Goal: Information Seeking & Learning: Learn about a topic

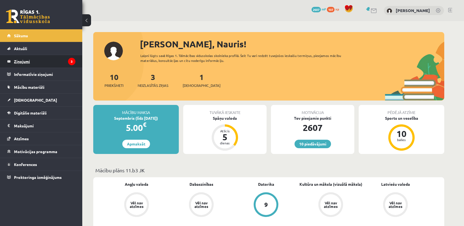
click at [61, 61] on legend "Ziņojumi 3" at bounding box center [44, 61] width 61 height 13
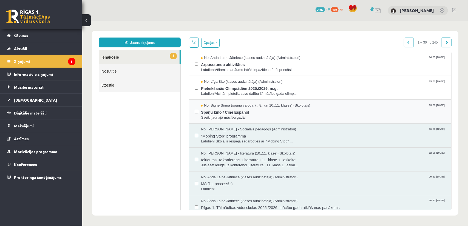
click at [253, 110] on span "Spāņu kino / Cine Español" at bounding box center [323, 111] width 245 height 7
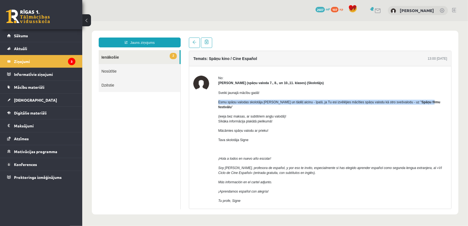
drag, startPoint x: 218, startPoint y: 101, endPoint x: 420, endPoint y: 101, distance: 201.7
click at [420, 101] on div "No: Signe Sirmā (spāņu valoda 7., 8., un 10.,11. klases) (Skolotājs) Sveiki jau…" at bounding box center [320, 167] width 254 height 185
click at [419, 101] on b "Spāņu filmu festivālu" at bounding box center [329, 104] width 222 height 9
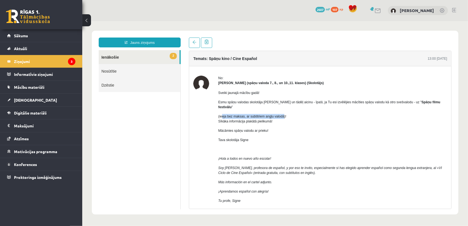
drag, startPoint x: 223, startPoint y: 109, endPoint x: 283, endPoint y: 108, distance: 60.0
click at [283, 108] on div "Sveiki jaunajā mācību gadā! Esmu spāņu valodas skolotāja Signe Sirmā un tādēļ a…" at bounding box center [332, 153] width 229 height 136
drag, startPoint x: 217, startPoint y: 117, endPoint x: 275, endPoint y: 117, distance: 57.8
click at [275, 117] on div "No: Signe Sirmā (spāņu valoda 7., 8., un 10.,11. klases) (Skolotājs) Sveiki jau…" at bounding box center [320, 167] width 254 height 185
click at [275, 117] on p "(ieeja bez maksas, ar subtitriem angļu valodā)! Sīkāka informācija plakātā piel…" at bounding box center [332, 119] width 229 height 10
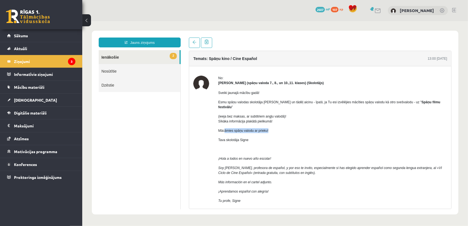
drag, startPoint x: 226, startPoint y: 123, endPoint x: 272, endPoint y: 124, distance: 46.6
click at [272, 128] on p "Mācāmies spāņu valodu ar prieku!" at bounding box center [332, 130] width 229 height 5
click at [229, 138] on span "Tava skolotāja Signe" at bounding box center [233, 140] width 30 height 4
click at [126, 53] on link "2 Ienākošie" at bounding box center [138, 57] width 81 height 14
click at [192, 44] on link at bounding box center [194, 42] width 11 height 10
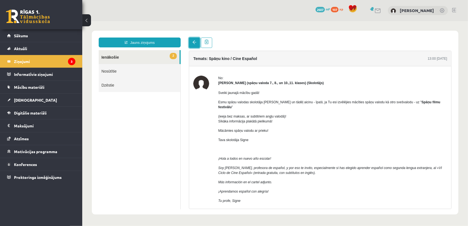
click at [192, 44] on link at bounding box center [194, 42] width 11 height 10
click at [170, 60] on link "2 Ienākošie" at bounding box center [138, 57] width 81 height 14
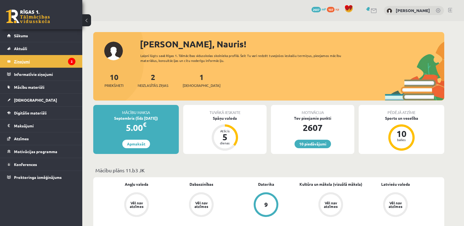
click at [39, 61] on legend "Ziņojumi 2" at bounding box center [44, 61] width 61 height 13
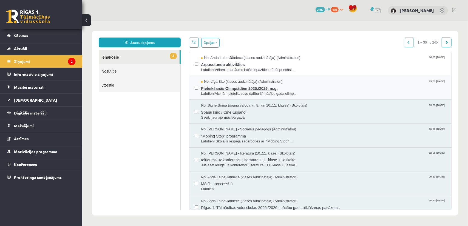
click at [262, 88] on span "Pieteikšanās Olimpiādēm 2025./2026. m.g." at bounding box center [323, 87] width 245 height 7
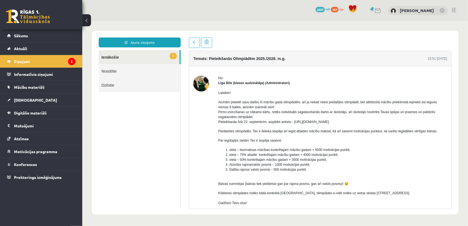
click at [141, 58] on link "1 Ienākošie" at bounding box center [138, 57] width 81 height 14
click at [196, 41] on span at bounding box center [194, 42] width 4 height 4
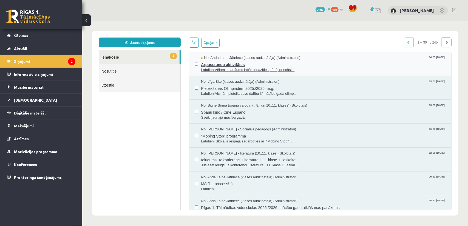
click at [239, 67] on span "Labdien!Vēlamies ar Jums labāk iepazīties, tādēļ priecāsi..." at bounding box center [323, 69] width 245 height 5
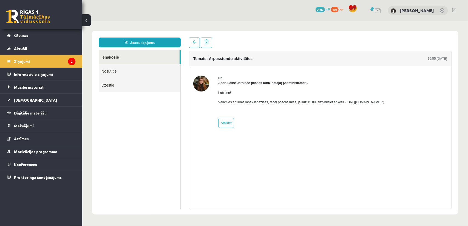
drag, startPoint x: 342, startPoint y: 102, endPoint x: 401, endPoint y: 104, distance: 59.5
click at [384, 104] on p "Vēlamies ar Jums labāk iepazīties, tādēļ priecāsimies, ja līdz 15.09. aizpildīs…" at bounding box center [301, 101] width 166 height 5
click at [353, 102] on p "Vēlamies ar Jums labāk iepazīties, tādēļ priecāsimies, ja līdz 15.09. aizpildīs…" at bounding box center [301, 101] width 166 height 5
drag, startPoint x: 342, startPoint y: 102, endPoint x: 401, endPoint y: 103, distance: 58.7
click at [384, 103] on p "Vēlamies ar Jums labāk iepazīties, tādēļ priecāsimies, ja līdz 15.09. aizpildīs…" at bounding box center [301, 101] width 166 height 5
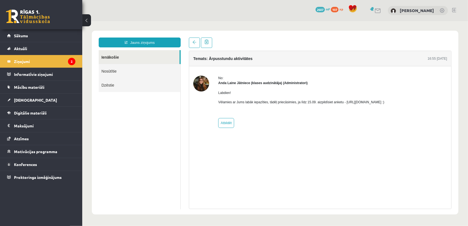
copy p "https://forms.gle/mVxkUEapGFxHM7hU7"
click at [38, 39] on link "Sākums" at bounding box center [41, 35] width 68 height 13
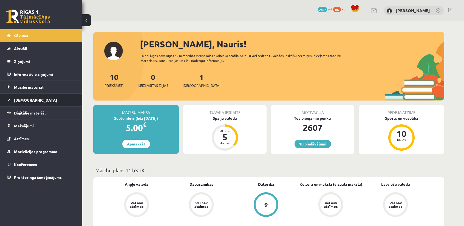
click at [38, 99] on link "[DEMOGRAPHIC_DATA]" at bounding box center [41, 100] width 68 height 13
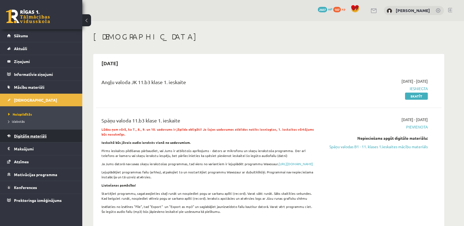
click at [38, 135] on span "Digitālie materiāli" at bounding box center [30, 135] width 33 height 5
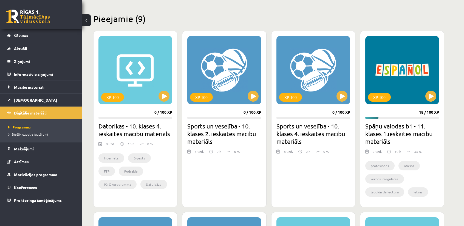
scroll to position [137, 0]
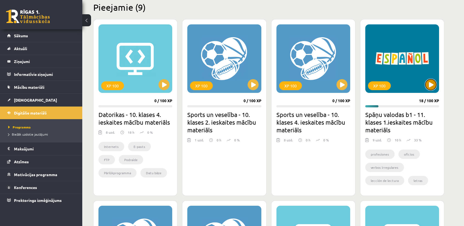
click at [433, 82] on button at bounding box center [430, 84] width 11 height 11
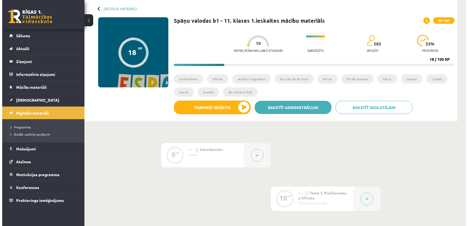
scroll to position [27, 0]
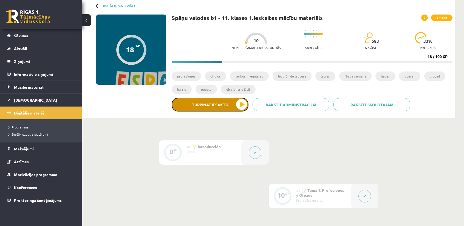
click at [229, 104] on button "Turpināt iesākto" at bounding box center [210, 105] width 77 height 14
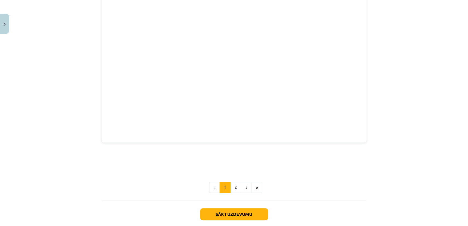
scroll to position [740, 0]
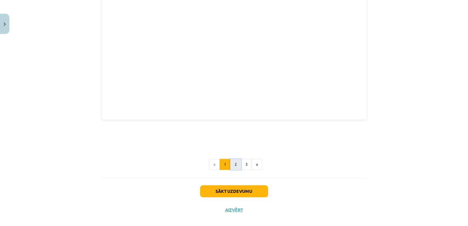
click at [235, 159] on button "2" at bounding box center [235, 164] width 11 height 11
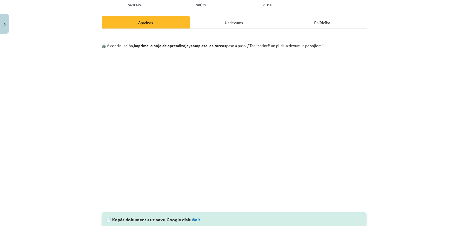
scroll to position [43, 0]
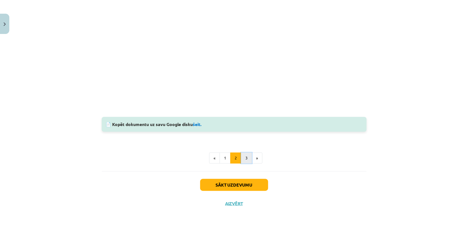
click at [247, 157] on button "3" at bounding box center [246, 158] width 11 height 11
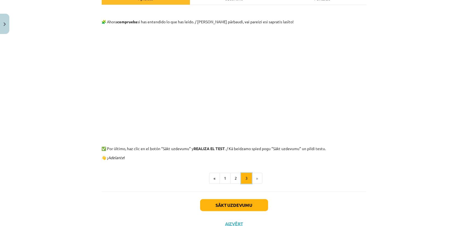
scroll to position [70, 0]
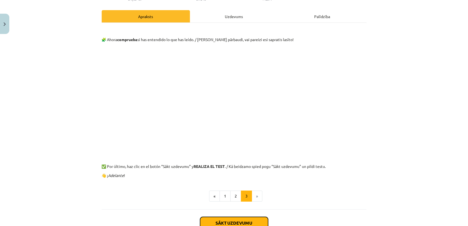
click at [251, 221] on button "Sākt uzdevumu" at bounding box center [234, 223] width 68 height 12
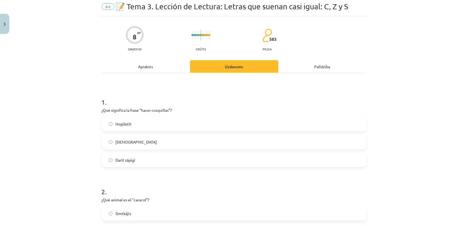
scroll to position [14, 0]
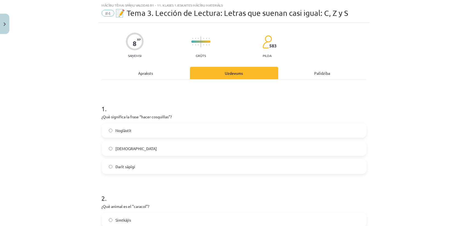
click at [159, 75] on div "Apraksts" at bounding box center [146, 73] width 88 height 12
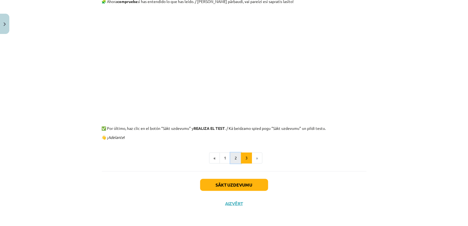
click at [237, 161] on button "2" at bounding box center [235, 158] width 11 height 11
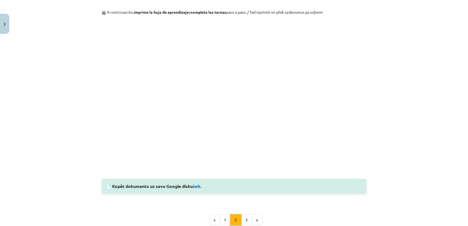
scroll to position [70, 0]
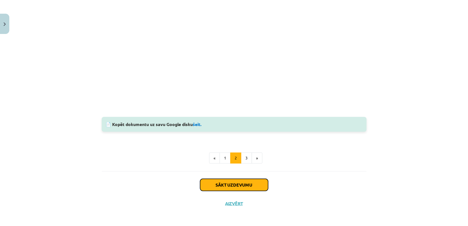
click at [234, 183] on button "Sākt uzdevumu" at bounding box center [234, 185] width 68 height 12
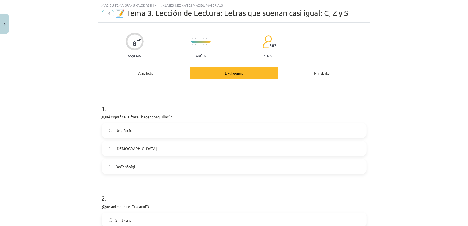
scroll to position [14, 0]
click at [131, 143] on label "[DEMOGRAPHIC_DATA]" at bounding box center [234, 149] width 264 height 14
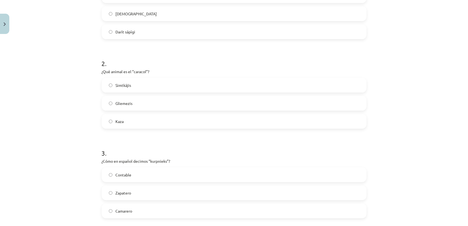
scroll to position [151, 0]
click at [124, 105] on label "Gliemezis" at bounding box center [234, 101] width 264 height 14
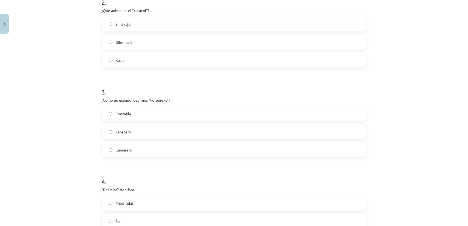
scroll to position [233, 0]
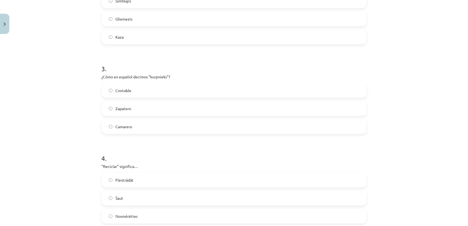
click at [128, 109] on span "Zapatero" at bounding box center [124, 109] width 16 height 6
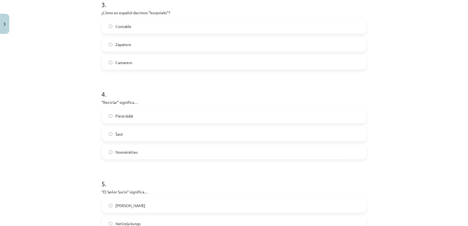
scroll to position [315, 0]
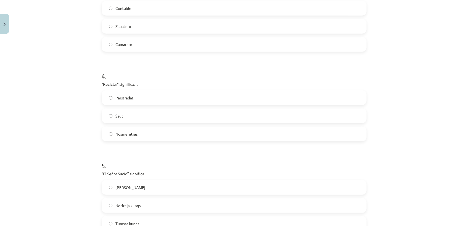
click at [138, 98] on label "Pārstrādāt" at bounding box center [234, 98] width 264 height 14
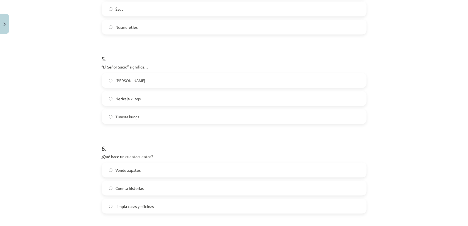
scroll to position [425, 0]
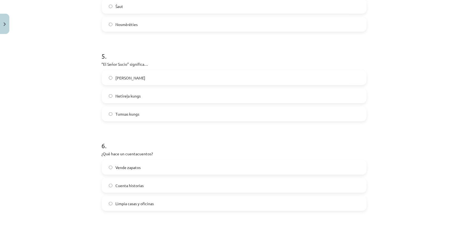
click at [119, 95] on span "Netīreļa kungs" at bounding box center [128, 96] width 25 height 6
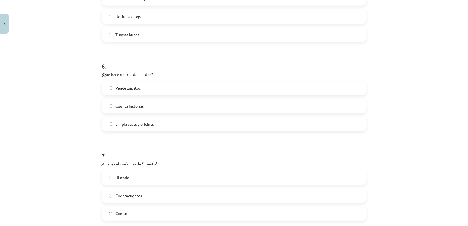
scroll to position [507, 0]
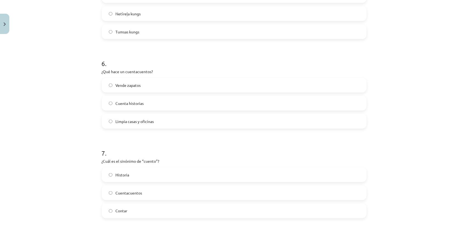
click at [129, 102] on span "Cuenta historias" at bounding box center [130, 104] width 28 height 6
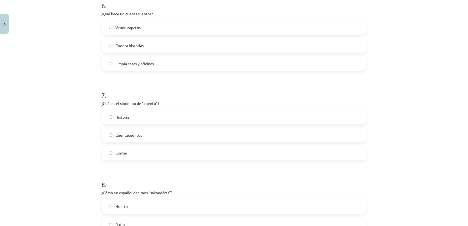
scroll to position [589, 0]
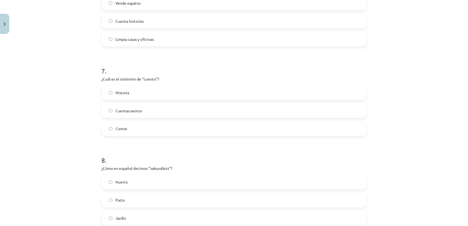
click at [122, 113] on span "Cuentacuentos" at bounding box center [129, 111] width 27 height 6
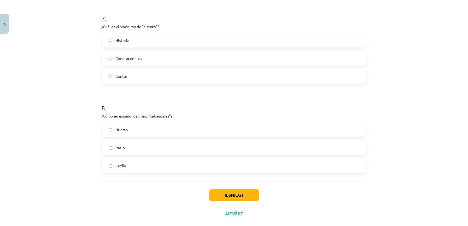
scroll to position [644, 0]
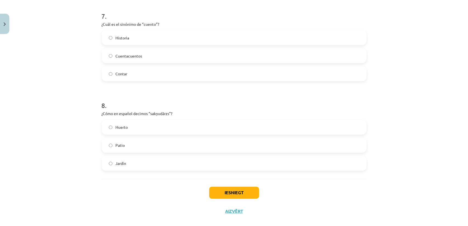
click at [133, 163] on label "Jardín" at bounding box center [234, 164] width 264 height 14
click at [228, 193] on button "Iesniegt" at bounding box center [234, 193] width 50 height 12
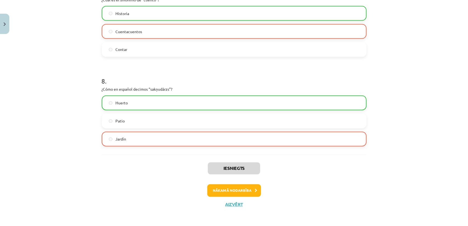
scroll to position [669, 0]
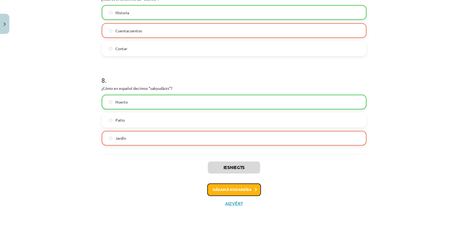
click at [215, 187] on button "Nākamā nodarbība" at bounding box center [234, 190] width 54 height 13
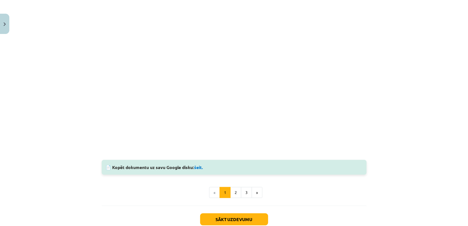
scroll to position [374, 0]
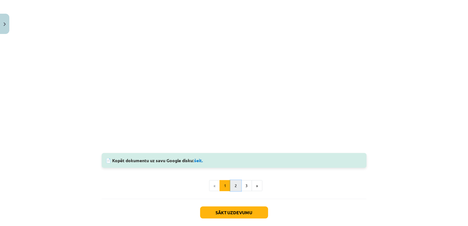
click at [237, 187] on button "2" at bounding box center [235, 185] width 11 height 11
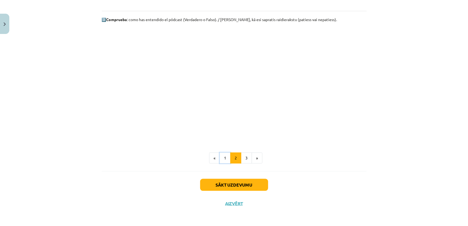
click at [224, 159] on button "1" at bounding box center [225, 158] width 11 height 11
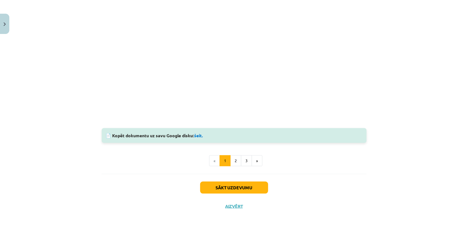
scroll to position [402, 0]
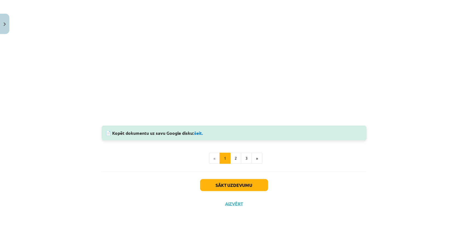
click at [241, 162] on button "3" at bounding box center [246, 158] width 11 height 11
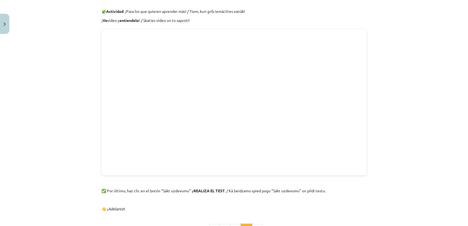
scroll to position [98, 0]
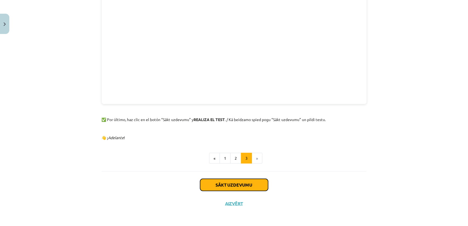
click at [246, 185] on button "Sākt uzdevumu" at bounding box center [234, 185] width 68 height 12
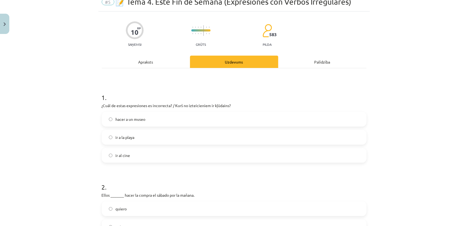
scroll to position [27, 0]
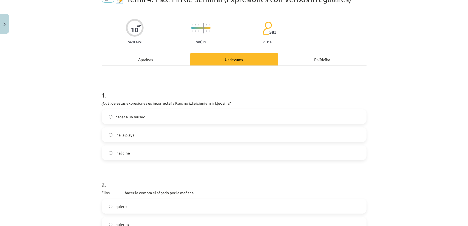
click at [161, 115] on label "hacer a un museo" at bounding box center [234, 117] width 264 height 14
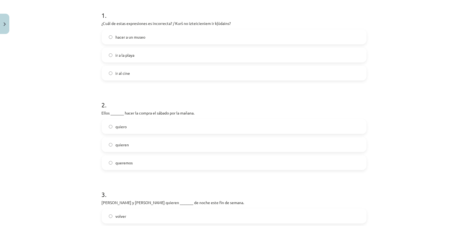
scroll to position [110, 0]
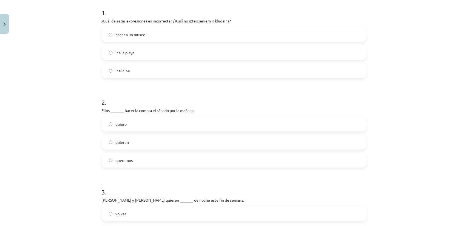
click at [117, 140] on span "quieren" at bounding box center [122, 143] width 13 height 6
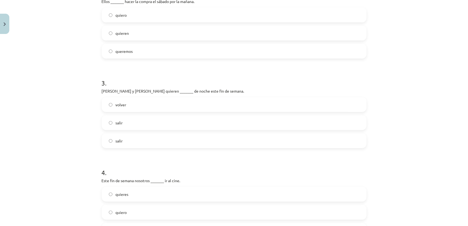
scroll to position [219, 0]
click at [102, 107] on label "volver" at bounding box center [234, 104] width 264 height 14
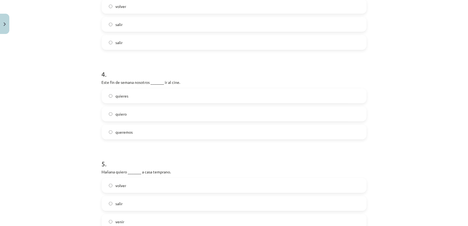
scroll to position [329, 0]
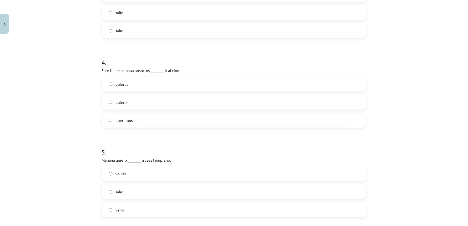
click at [125, 124] on label "queremos" at bounding box center [234, 120] width 264 height 14
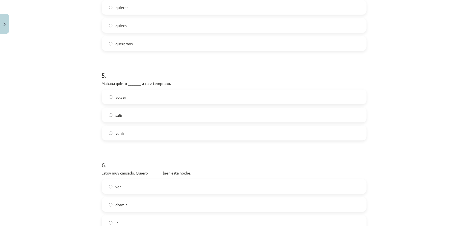
scroll to position [411, 0]
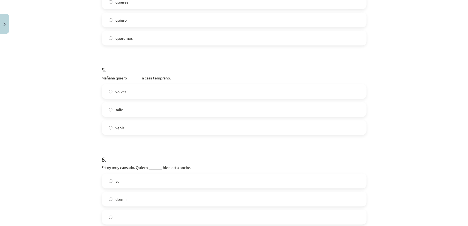
click at [112, 109] on label "salir" at bounding box center [234, 110] width 264 height 14
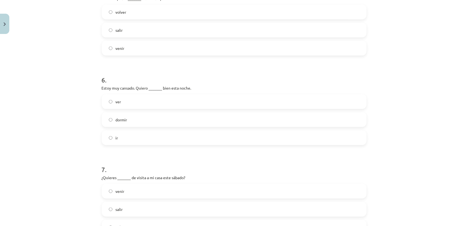
scroll to position [493, 0]
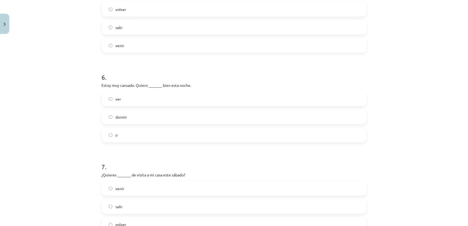
click at [125, 114] on label "dormir" at bounding box center [234, 117] width 264 height 14
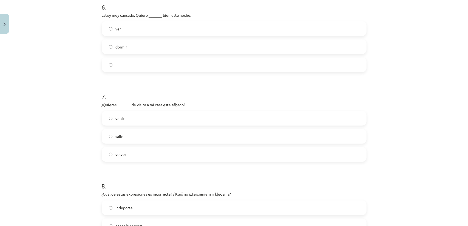
scroll to position [603, 0]
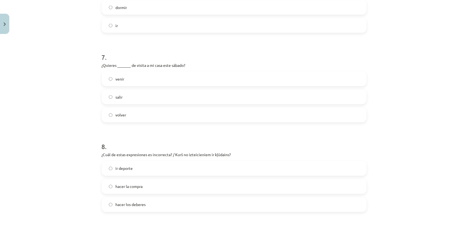
click at [106, 115] on label "volver" at bounding box center [234, 115] width 264 height 14
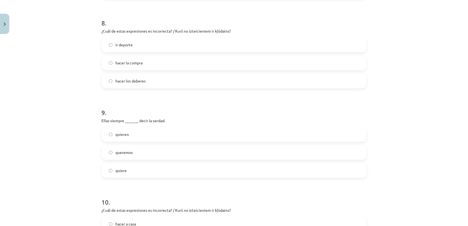
scroll to position [740, 0]
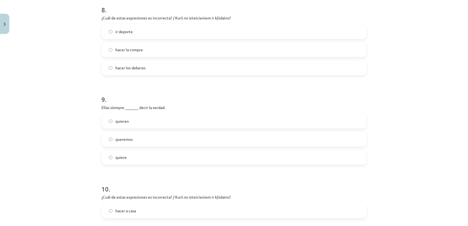
click at [123, 136] on span "queremos" at bounding box center [124, 139] width 17 height 6
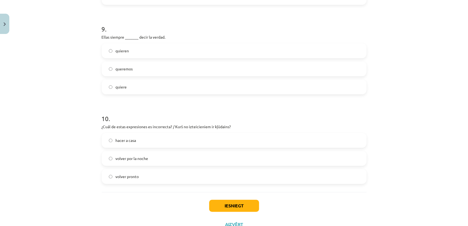
scroll to position [822, 0]
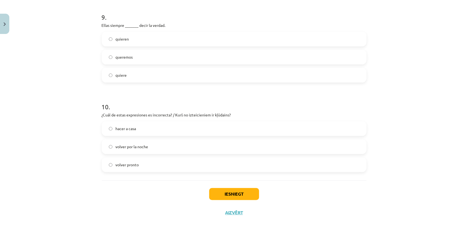
click at [112, 129] on label "hacer a casa" at bounding box center [234, 129] width 264 height 14
click at [229, 194] on button "Iesniegt" at bounding box center [234, 194] width 50 height 12
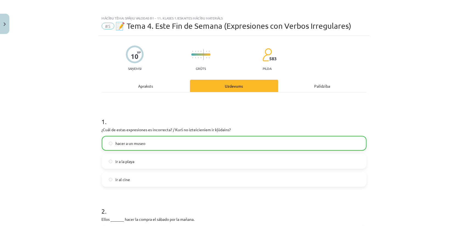
scroll to position [0, 0]
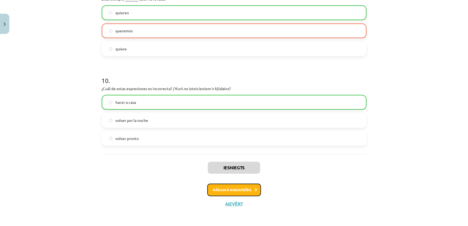
click at [241, 187] on button "Nākamā nodarbība" at bounding box center [234, 190] width 54 height 13
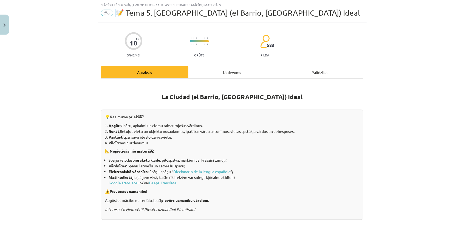
scroll to position [14, 0]
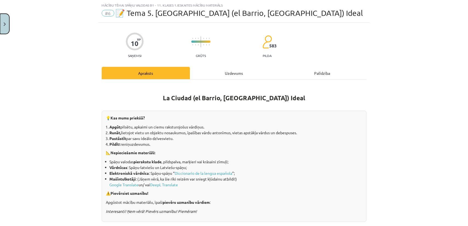
click at [0, 25] on button "Close" at bounding box center [4, 24] width 9 height 20
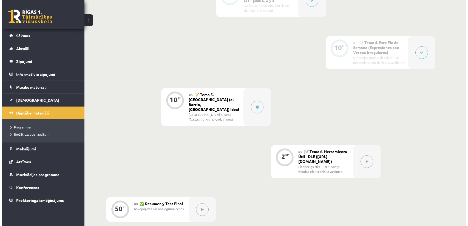
scroll to position [301, 0]
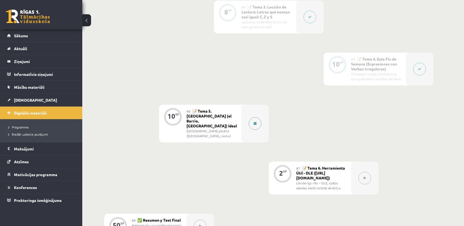
click at [252, 118] on button at bounding box center [255, 123] width 13 height 13
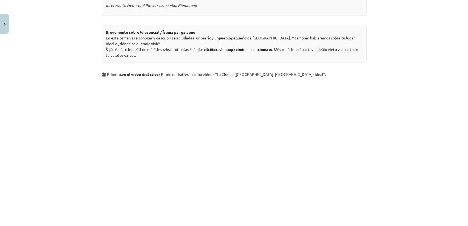
scroll to position [192, 0]
